Goal: Information Seeking & Learning: Understand process/instructions

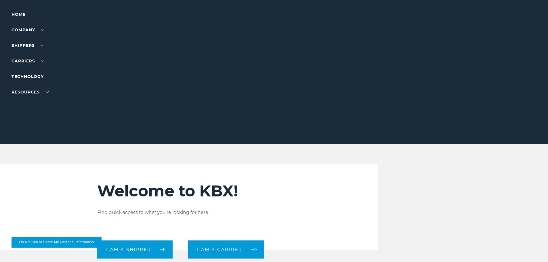
scroll to position [230, 0]
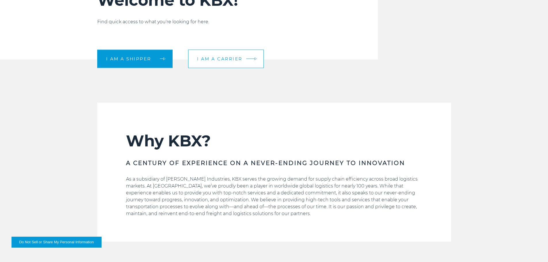
click at [217, 57] on span "I am a carrier" at bounding box center [219, 59] width 45 height 4
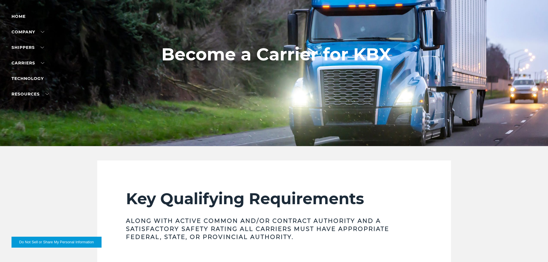
scroll to position [115, 0]
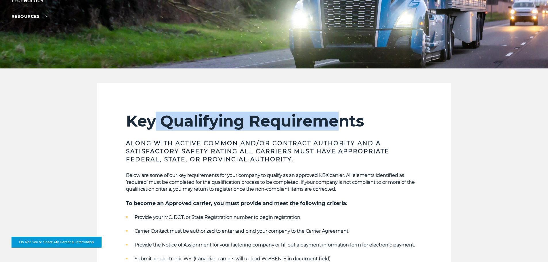
drag, startPoint x: 300, startPoint y: 121, endPoint x: 336, endPoint y: 120, distance: 35.7
click at [336, 120] on h2 "Key Qualifying Requirements" at bounding box center [274, 121] width 296 height 19
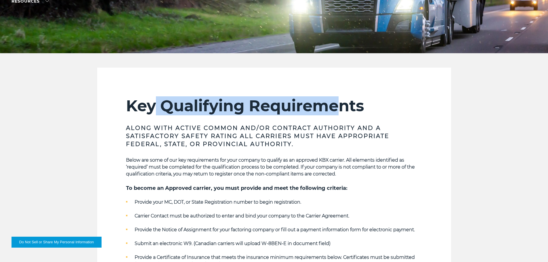
scroll to position [144, 0]
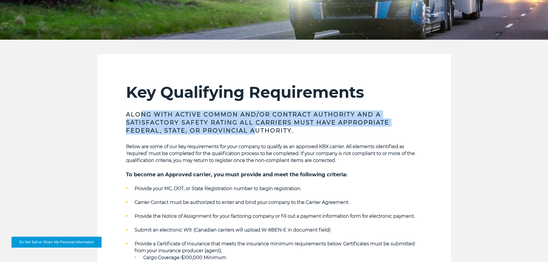
drag, startPoint x: 142, startPoint y: 118, endPoint x: 254, endPoint y: 132, distance: 113.4
click at [254, 132] on h3 "Along with Active Common and/or Contract Authority and a Satisfactory safety ra…" at bounding box center [274, 122] width 296 height 24
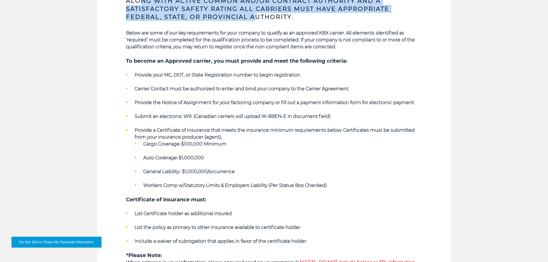
scroll to position [259, 0]
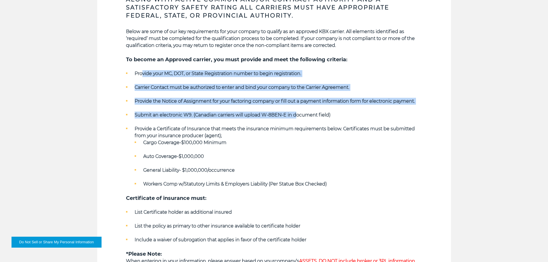
drag, startPoint x: 168, startPoint y: 73, endPoint x: 295, endPoint y: 111, distance: 133.0
click at [295, 111] on ul "Provide your MC, DOT, or State Registration number to begin registration. Carri…" at bounding box center [274, 128] width 296 height 117
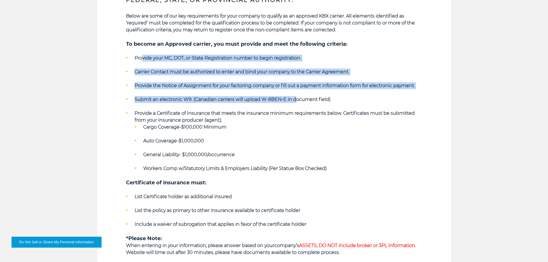
scroll to position [288, 0]
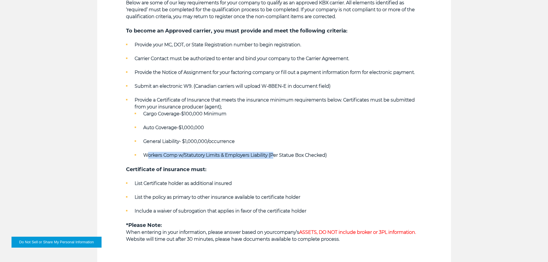
drag, startPoint x: 152, startPoint y: 151, endPoint x: 273, endPoint y: 151, distance: 120.6
click at [273, 151] on ul "Cargo Coverage-$100,000 Minimum Auto Coverage-$1,000,000 General Liability- $1,…" at bounding box center [279, 134] width 288 height 48
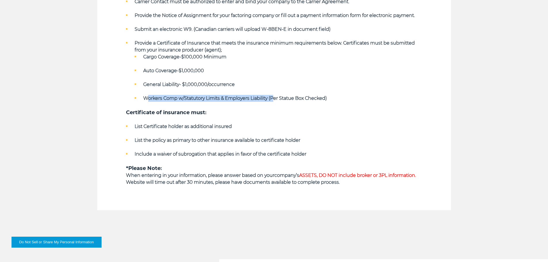
scroll to position [345, 0]
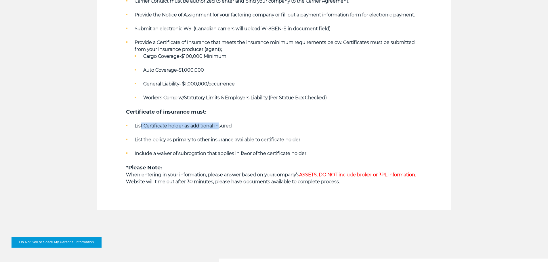
drag, startPoint x: 169, startPoint y: 125, endPoint x: 219, endPoint y: 125, distance: 50.1
click at [219, 125] on strong "List Certificate holder as additional insured" at bounding box center [183, 125] width 97 height 5
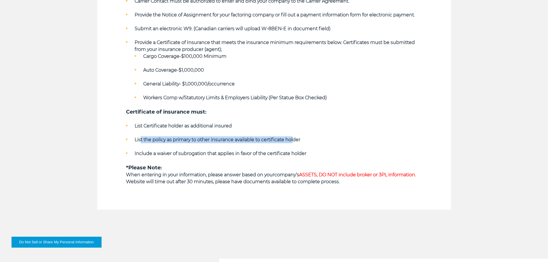
drag, startPoint x: 140, startPoint y: 138, endPoint x: 294, endPoint y: 140, distance: 154.0
click at [294, 140] on strong "List the policy as primary to other insurance available to certificate holder" at bounding box center [218, 139] width 166 height 5
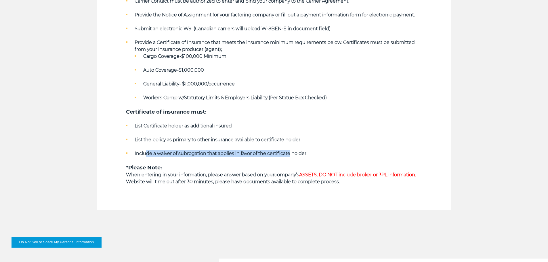
drag, startPoint x: 289, startPoint y: 150, endPoint x: 146, endPoint y: 154, distance: 143.1
click at [146, 154] on li "Include a waiver of subrogation that applies in favor of the certificate holder" at bounding box center [274, 153] width 296 height 7
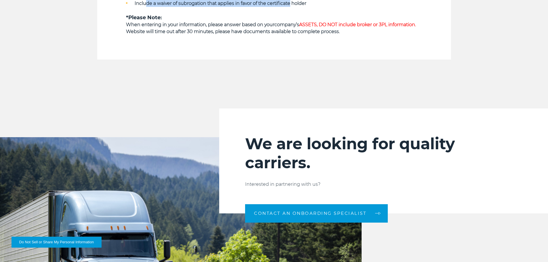
scroll to position [460, 0]
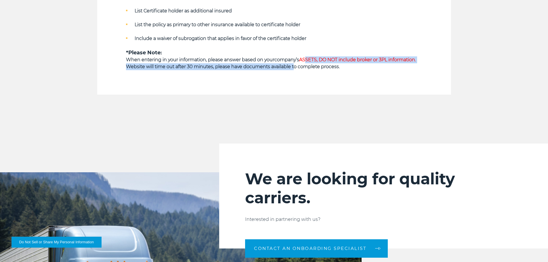
drag, startPoint x: 308, startPoint y: 58, endPoint x: 294, endPoint y: 66, distance: 16.0
click at [294, 66] on strong "Website will time out after 30 minutes, please have documents available to comp…" at bounding box center [233, 66] width 214 height 5
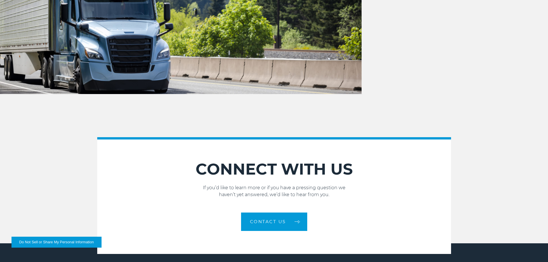
scroll to position [835, 0]
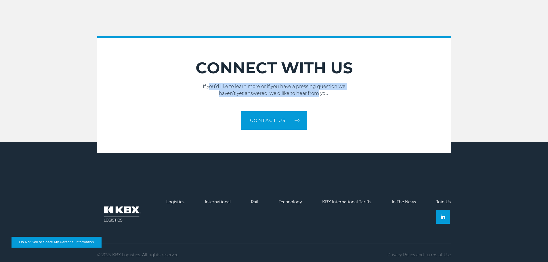
drag, startPoint x: 209, startPoint y: 87, endPoint x: 313, endPoint y: 92, distance: 103.1
click at [313, 92] on p "If you’d like to learn more or if you have a pressing question we haven’t yet a…" at bounding box center [274, 90] width 354 height 14
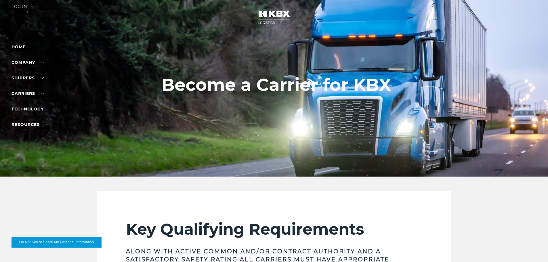
scroll to position [0, 0]
